Goal: Information Seeking & Learning: Learn about a topic

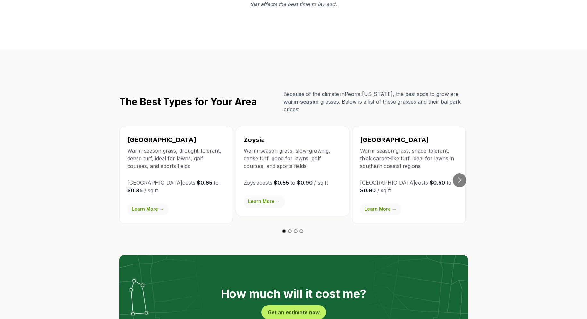
scroll to position [1079, 0]
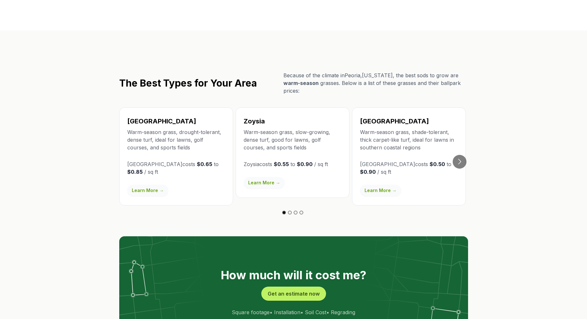
click at [148, 185] on link "Learn More →" at bounding box center [147, 191] width 41 height 12
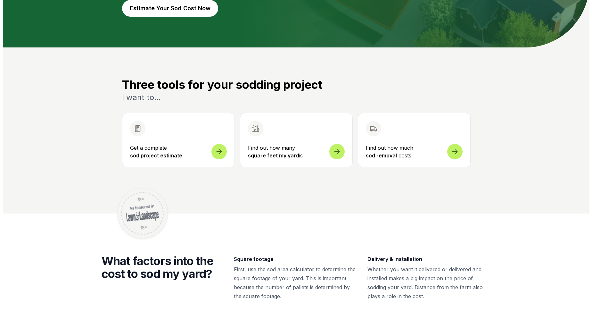
scroll to position [163, 0]
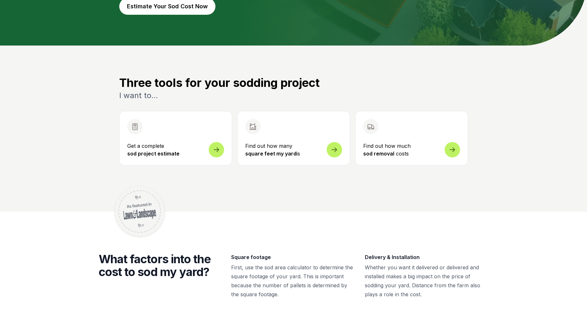
click at [171, 142] on button "Get a complete sod project estimate" at bounding box center [175, 138] width 113 height 54
